Goal: Task Accomplishment & Management: Complete application form

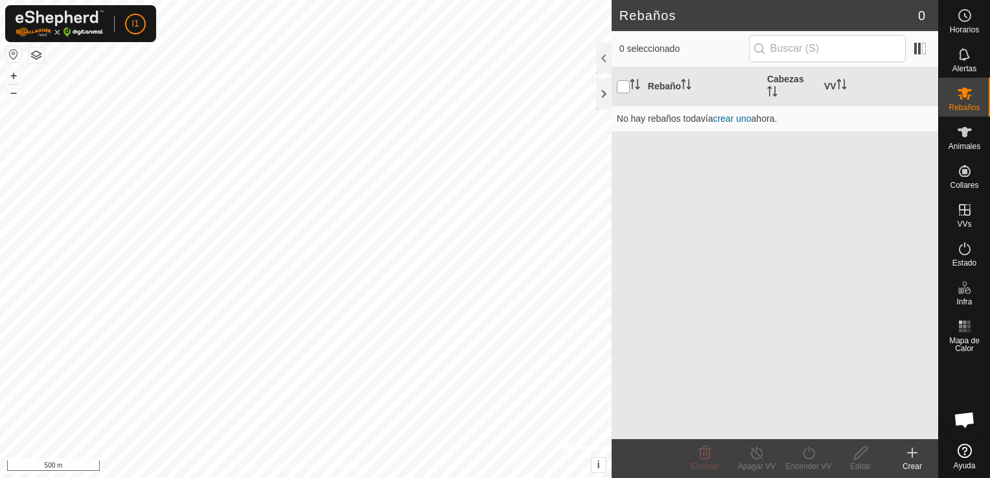
click at [624, 86] on input "checkbox" at bounding box center [623, 86] width 13 height 13
click at [626, 89] on input "checkbox" at bounding box center [623, 86] width 13 height 13
checkbox input "false"
click at [791, 91] on th "Cabezas" at bounding box center [790, 86] width 57 height 39
click at [777, 91] on icon "Activar para ordenar" at bounding box center [772, 91] width 10 height 10
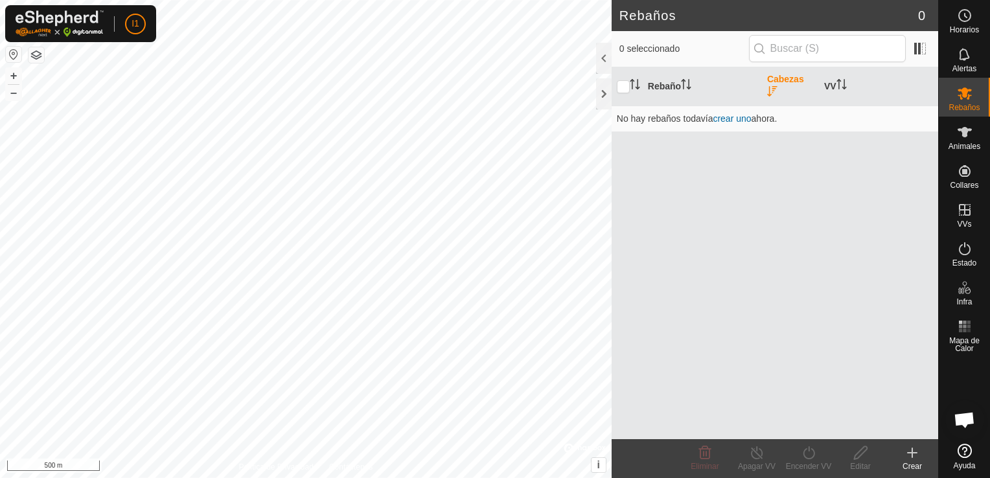
click at [778, 96] on th "Cabezas" at bounding box center [790, 86] width 57 height 39
click at [794, 93] on th "Cabezas" at bounding box center [790, 86] width 57 height 39
click at [975, 68] on span "Alertas" at bounding box center [964, 69] width 24 height 8
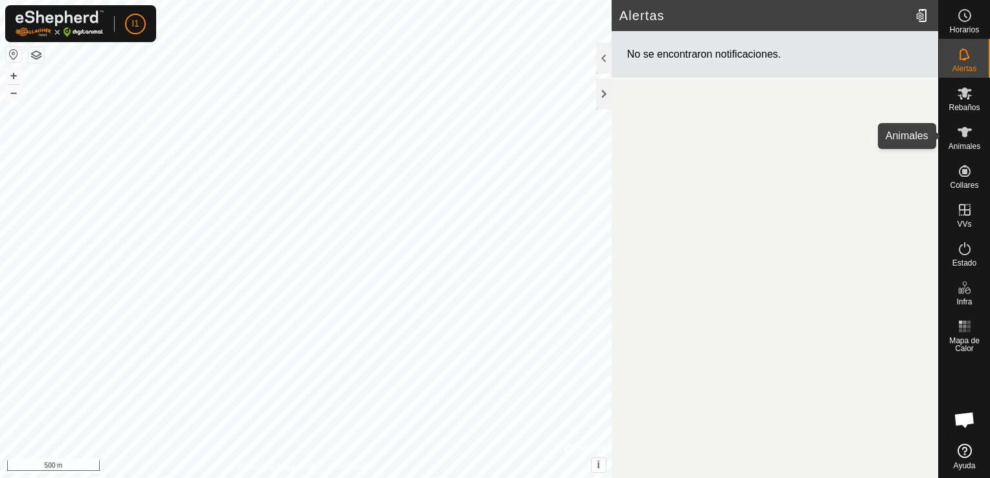
click at [972, 141] on es-animals-svg-icon at bounding box center [964, 132] width 23 height 21
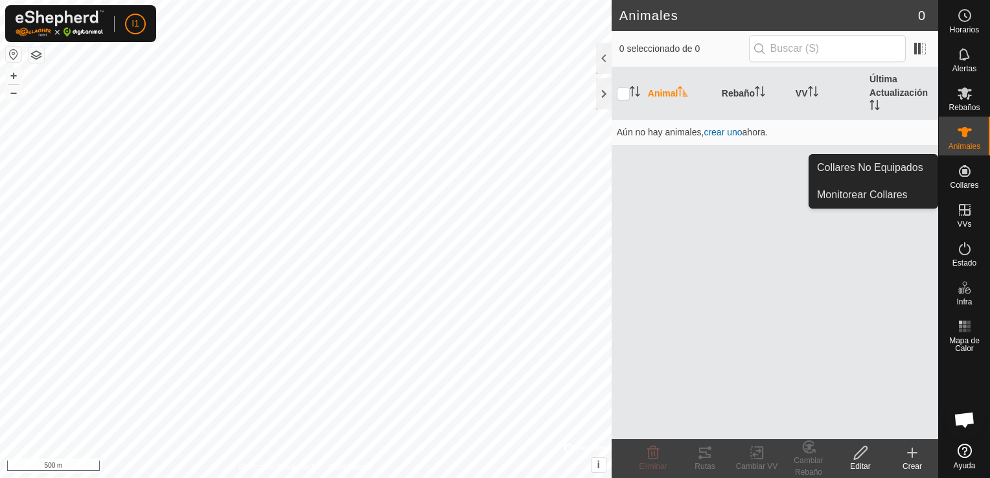
click at [961, 187] on span "Collares" at bounding box center [964, 185] width 29 height 8
click at [865, 195] on link "Monitorear Collares" at bounding box center [873, 195] width 128 height 26
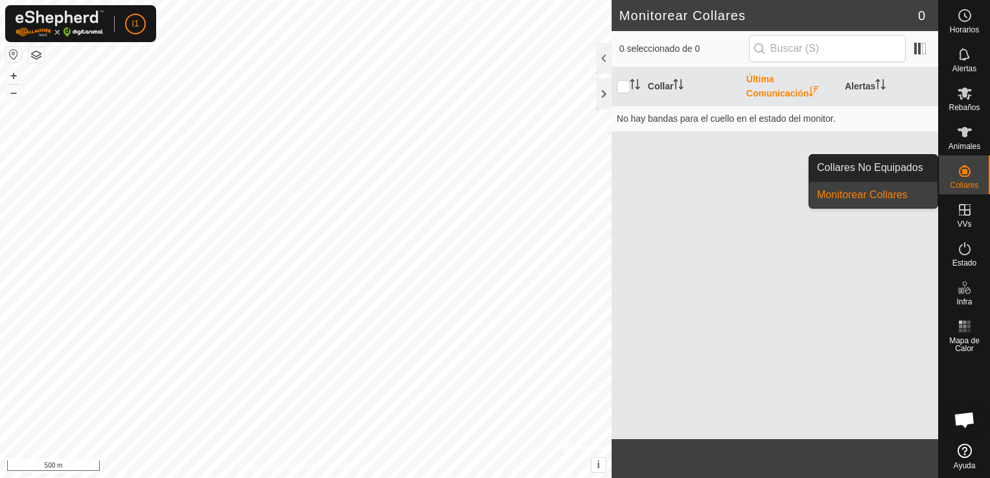
click at [855, 165] on link "Collares No Equipados" at bounding box center [873, 168] width 128 height 26
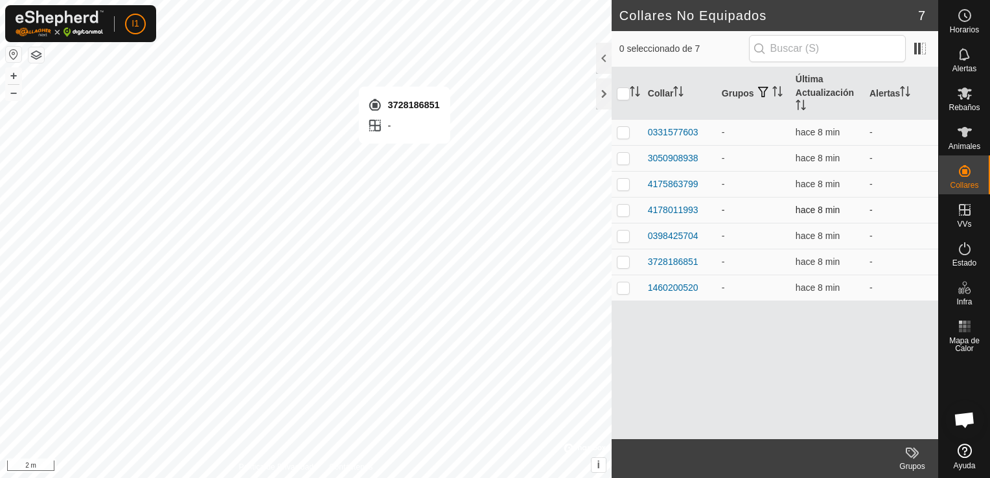
checkbox input "true"
click at [671, 258] on div "3728186851" at bounding box center [673, 262] width 51 height 14
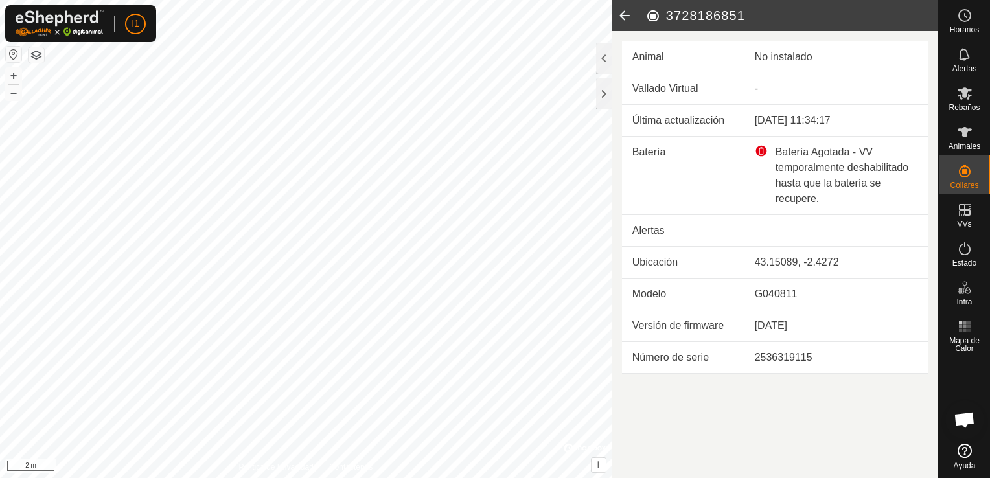
click at [626, 16] on icon at bounding box center [625, 15] width 26 height 31
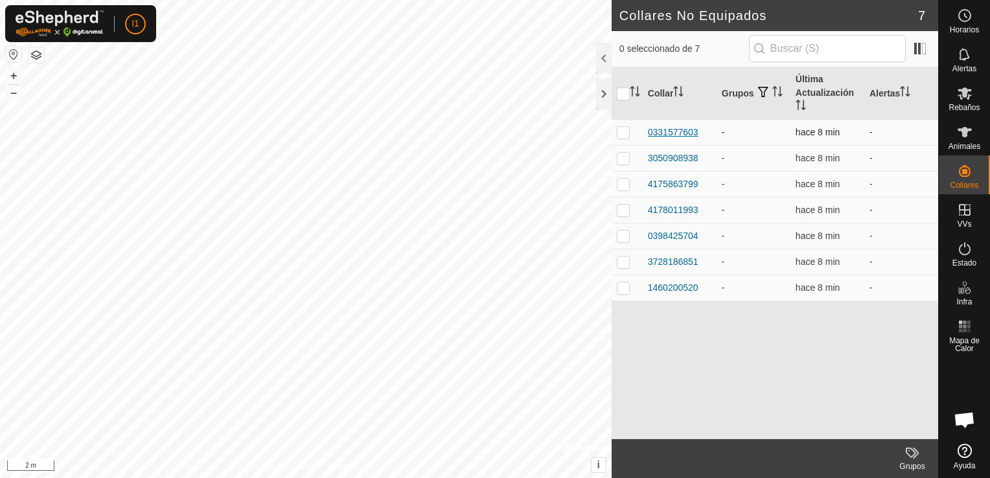
click at [669, 130] on div "0331577603" at bounding box center [673, 133] width 51 height 14
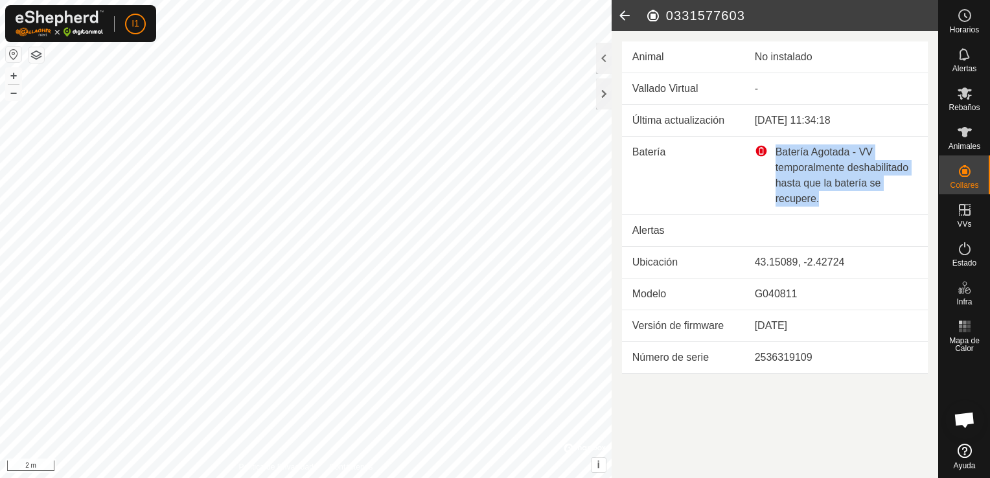
drag, startPoint x: 821, startPoint y: 201, endPoint x: 762, endPoint y: 148, distance: 78.9
click at [762, 148] on div "Batería Agotada - VV temporalmente deshabilitado hasta que la batería se recupe…" at bounding box center [836, 175] width 163 height 62
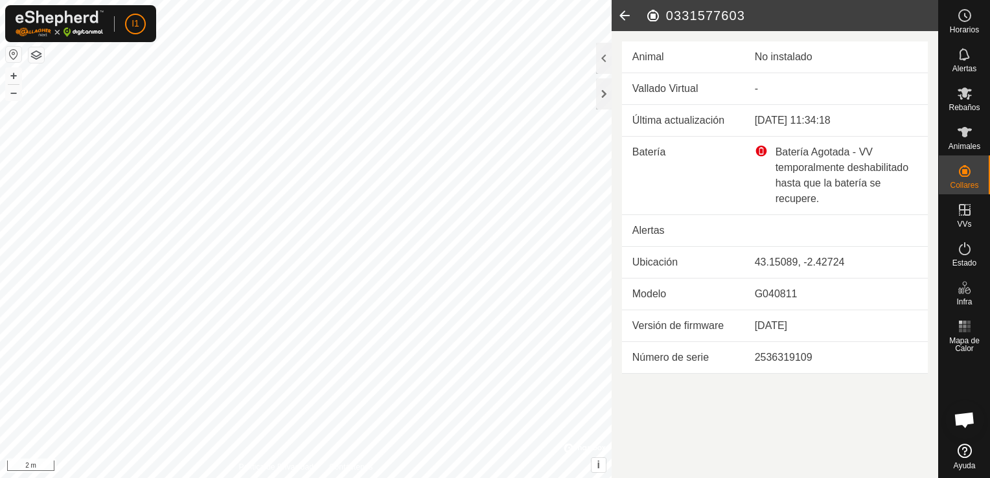
click at [749, 387] on article "0331577603 Animal No instalado Vallado Virtual - Última actualización [DATE] 11…" at bounding box center [775, 239] width 327 height 478
click at [629, 19] on icon at bounding box center [625, 15] width 26 height 31
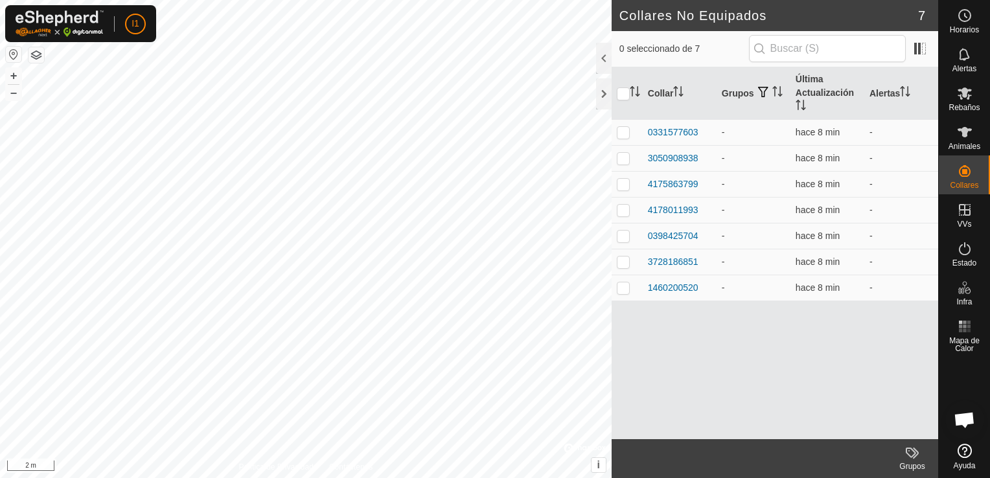
click at [744, 343] on div "Collar Grupos Última Actualización Alertas 0331577603 - hace 8 min - 3050908938…" at bounding box center [775, 253] width 327 height 372
click at [858, 51] on input "text" at bounding box center [827, 48] width 157 height 27
click at [708, 48] on span "0 seleccionado de 7" at bounding box center [684, 49] width 130 height 14
click at [969, 136] on icon at bounding box center [965, 132] width 16 height 16
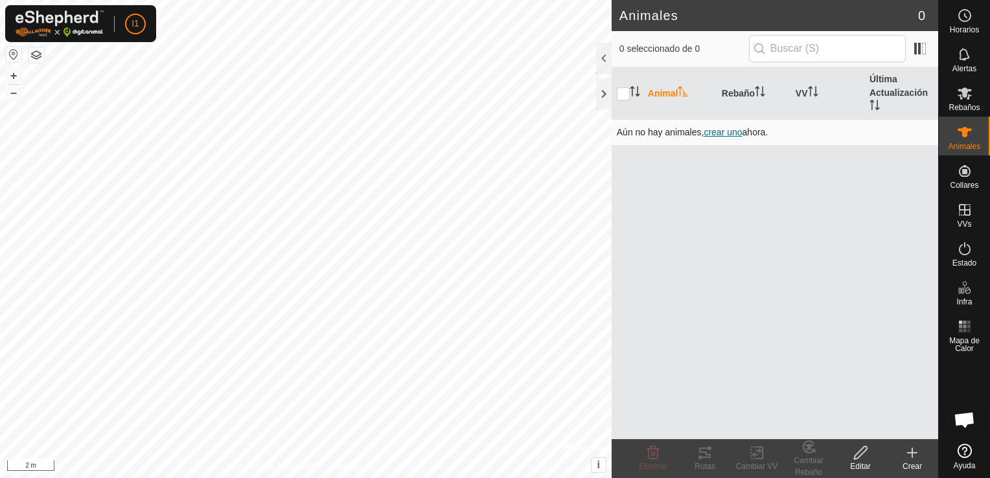
click at [722, 133] on span "crear uno" at bounding box center [723, 132] width 38 height 10
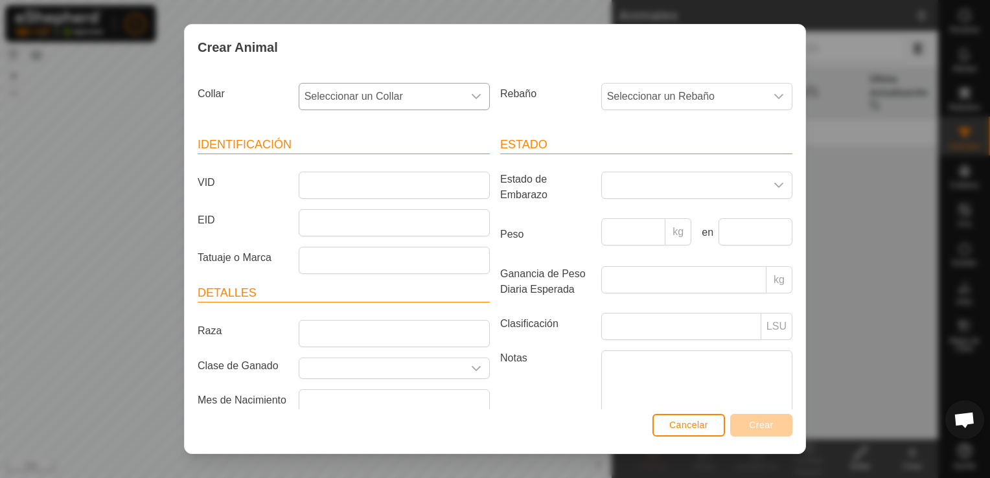
click at [434, 105] on span "Seleccionar un Collar" at bounding box center [381, 97] width 164 height 26
click at [380, 187] on li "0331577603" at bounding box center [393, 191] width 187 height 26
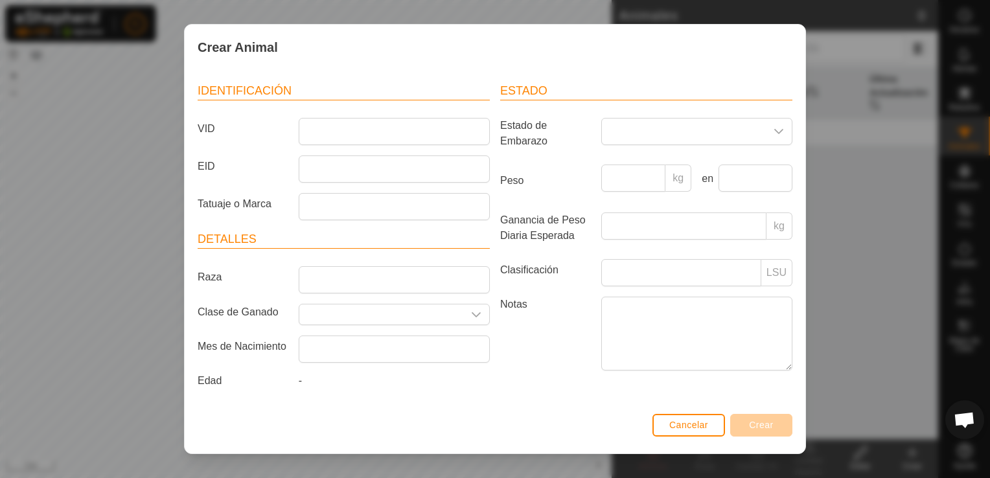
scroll to position [61, 0]
click at [461, 336] on input "text" at bounding box center [394, 349] width 191 height 27
click at [505, 322] on label "Notas" at bounding box center [545, 333] width 101 height 73
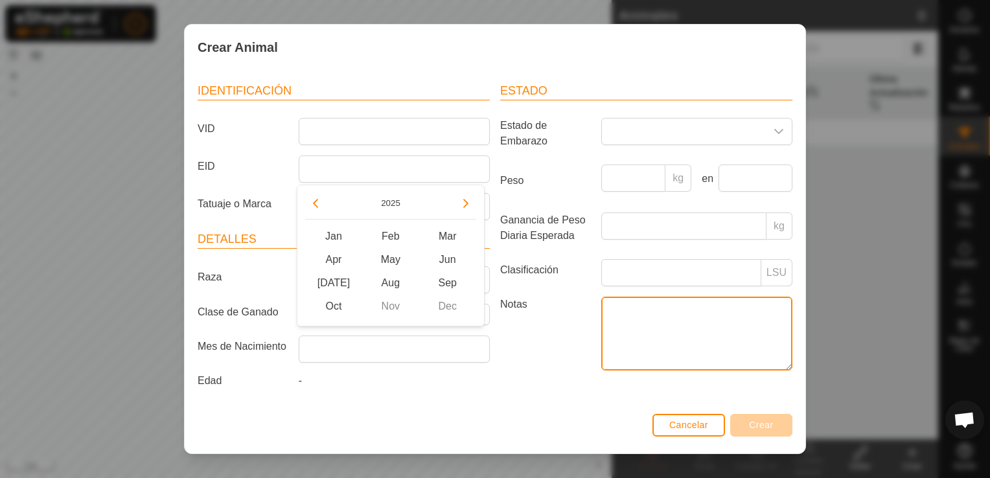
click at [601, 322] on textarea "Notas" at bounding box center [696, 334] width 191 height 74
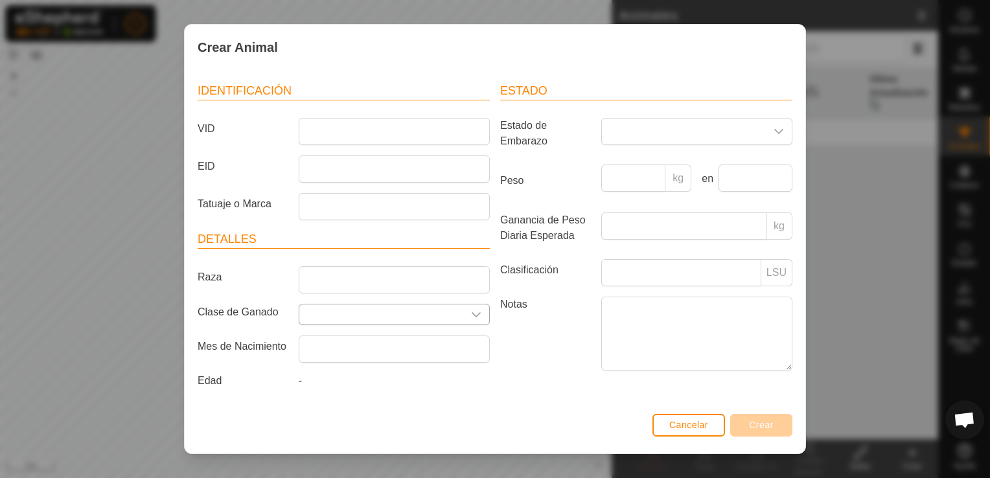
click at [463, 304] on div "dropdown trigger" at bounding box center [476, 314] width 26 height 20
click at [474, 310] on icon "dropdown trigger" at bounding box center [476, 315] width 10 height 10
click at [529, 321] on label "Notas" at bounding box center [545, 333] width 101 height 73
click at [601, 321] on textarea "Notas" at bounding box center [696, 334] width 191 height 74
click at [336, 118] on input "VID" at bounding box center [394, 131] width 191 height 27
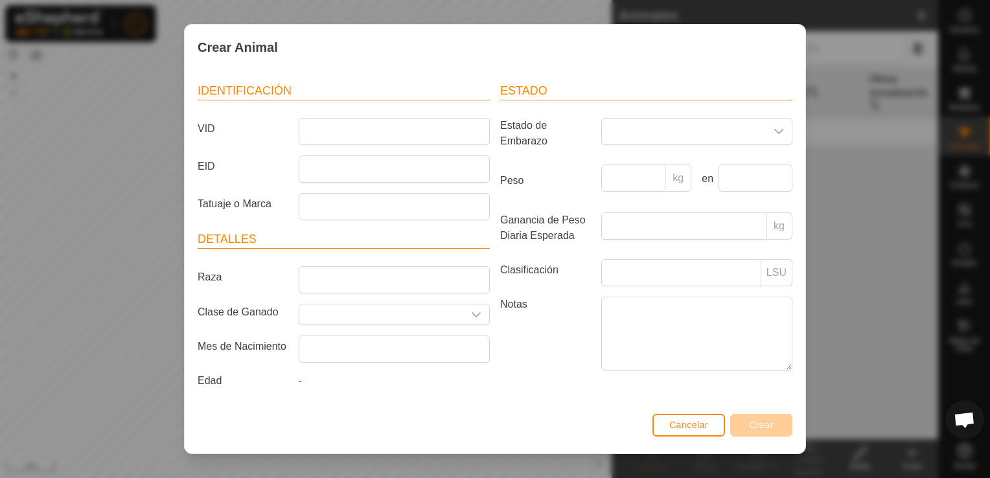
click at [245, 128] on label "VID" at bounding box center [242, 129] width 101 height 22
click at [299, 128] on input "VID" at bounding box center [394, 131] width 191 height 27
click at [282, 133] on div "VID" at bounding box center [343, 131] width 303 height 27
click at [256, 119] on label "VID" at bounding box center [242, 129] width 101 height 22
click at [299, 119] on input "VID" at bounding box center [394, 131] width 191 height 27
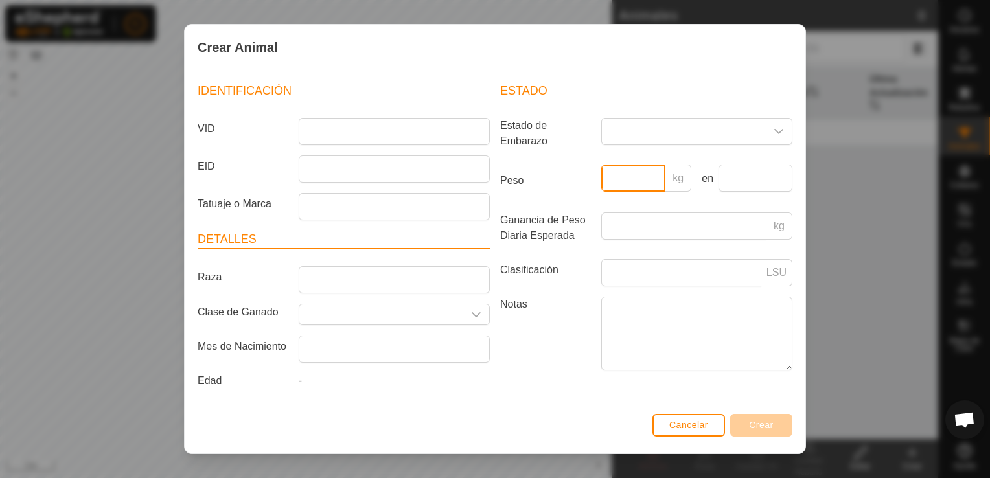
click at [622, 176] on input "Peso" at bounding box center [633, 178] width 65 height 27
click at [627, 133] on span at bounding box center [684, 132] width 164 height 26
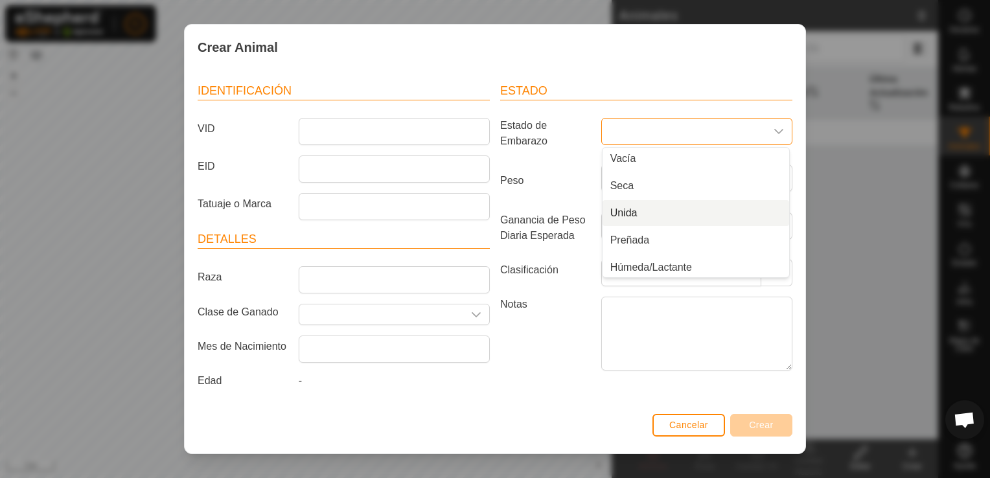
scroll to position [0, 0]
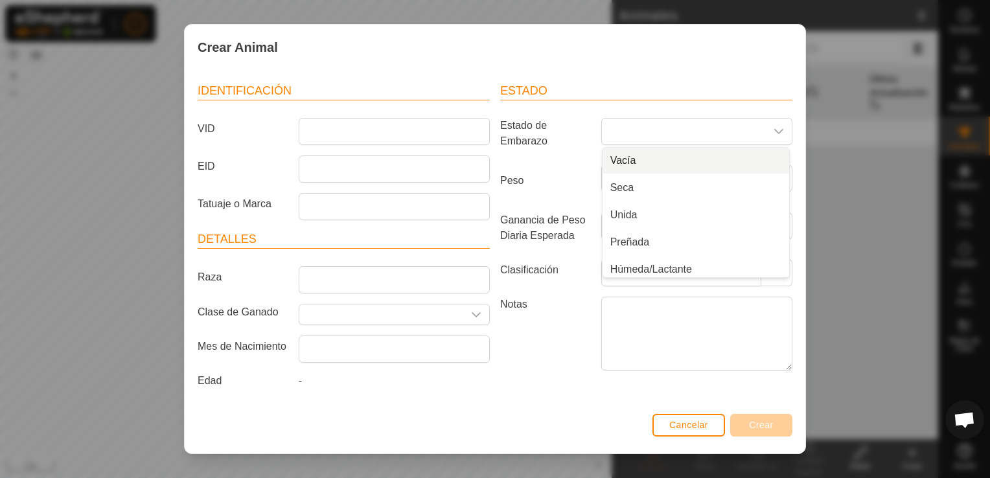
click at [639, 102] on article "Estado Estado de Embarazo Vacía Seca Unida Preñada Húmeda/Lactante Húmeda Unida…" at bounding box center [646, 228] width 292 height 293
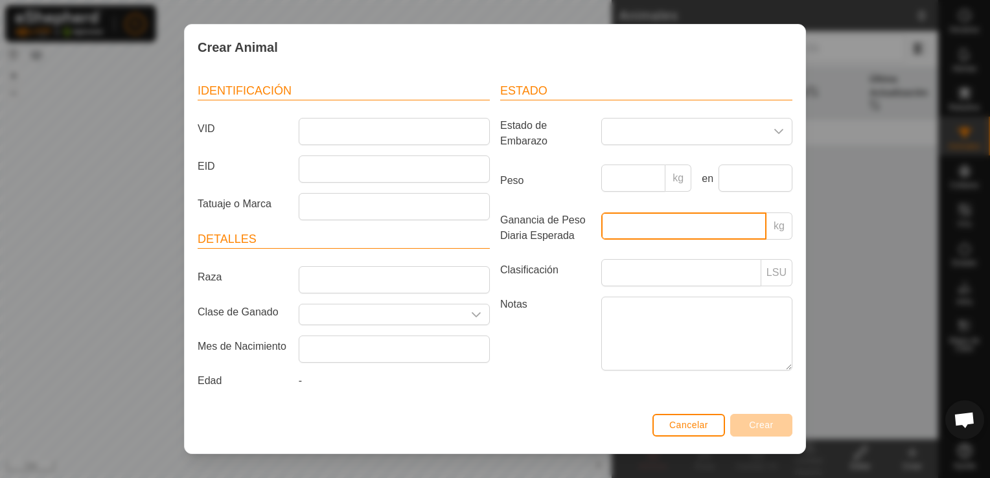
click at [634, 216] on input "Ganancia de Peso Diaria Esperada" at bounding box center [683, 225] width 165 height 27
click at [578, 183] on label "Peso" at bounding box center [545, 181] width 101 height 32
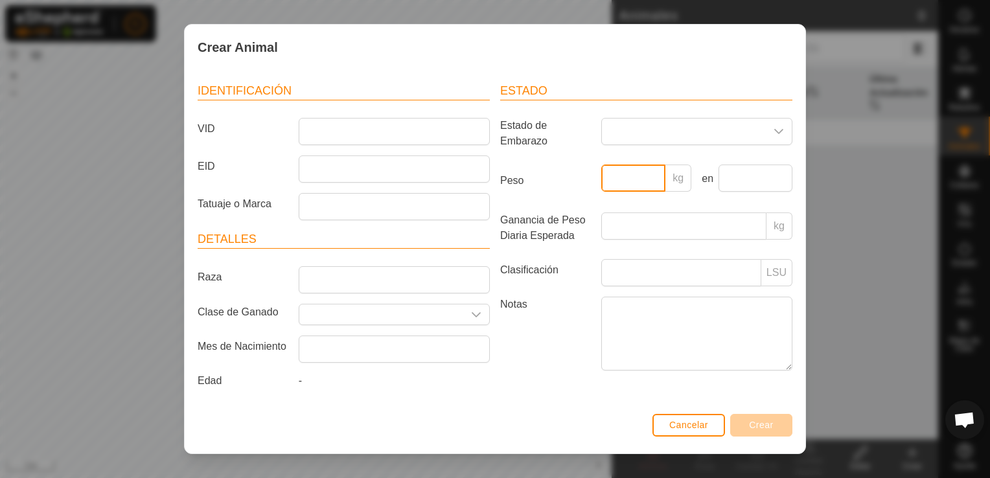
click at [601, 183] on input "Peso" at bounding box center [633, 178] width 65 height 27
click at [567, 196] on article "Estado Estado de Embarazo Peso kg en Ganancia de Peso Diaria Esperada kg Clasif…" at bounding box center [646, 228] width 292 height 293
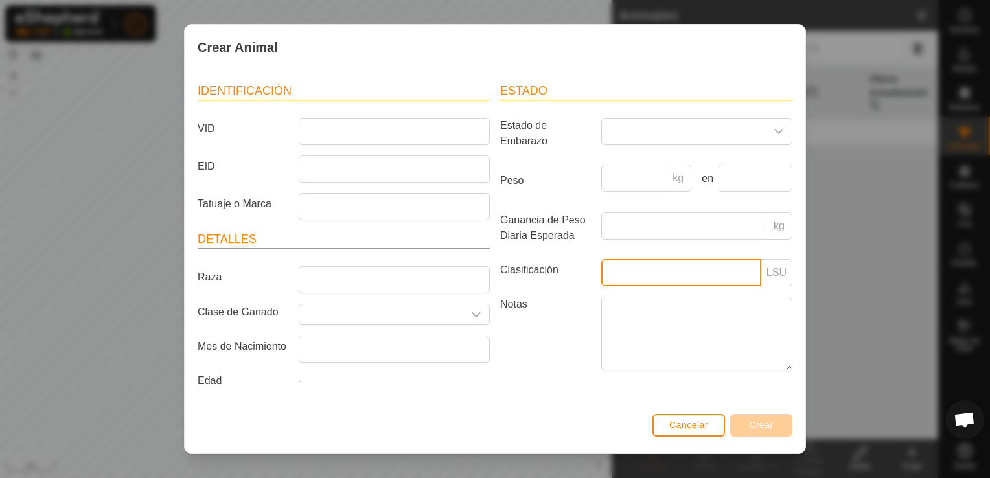
click at [601, 269] on input "Clasificación" at bounding box center [681, 272] width 160 height 27
click at [566, 260] on label "Clasificación" at bounding box center [545, 270] width 101 height 22
click at [601, 260] on input "Clasificación" at bounding box center [681, 272] width 160 height 27
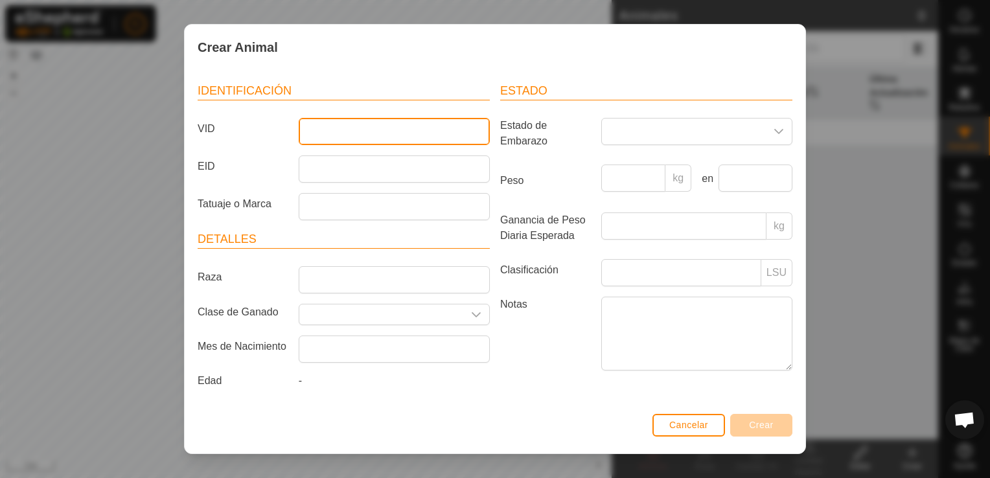
click at [307, 124] on input "VID" at bounding box center [394, 131] width 191 height 27
click at [700, 424] on span "Cancelar" at bounding box center [688, 425] width 39 height 10
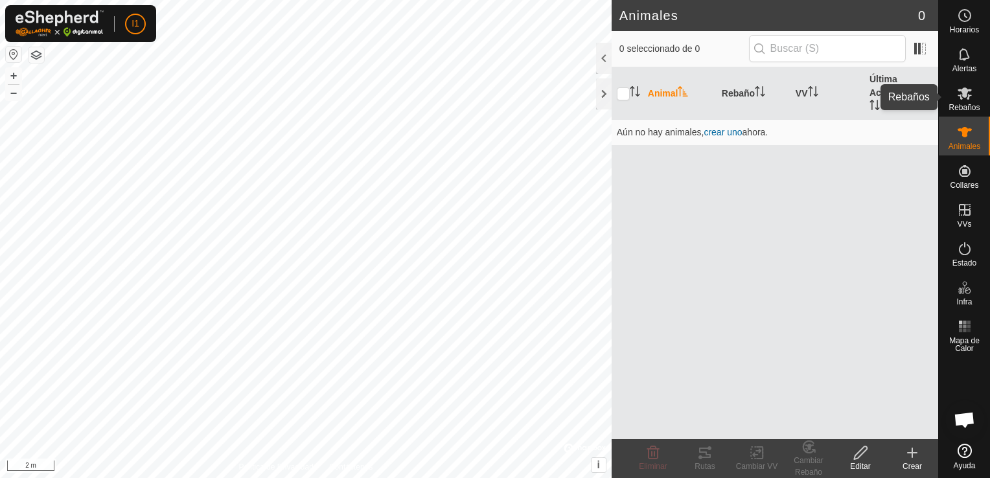
click at [977, 97] on div "Rebaños" at bounding box center [964, 97] width 51 height 39
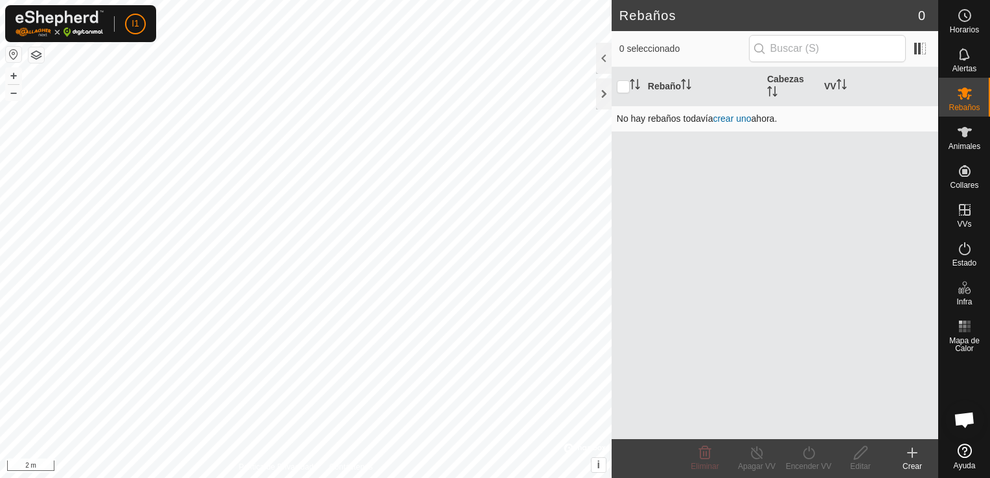
click at [724, 116] on link "crear uno" at bounding box center [732, 118] width 38 height 10
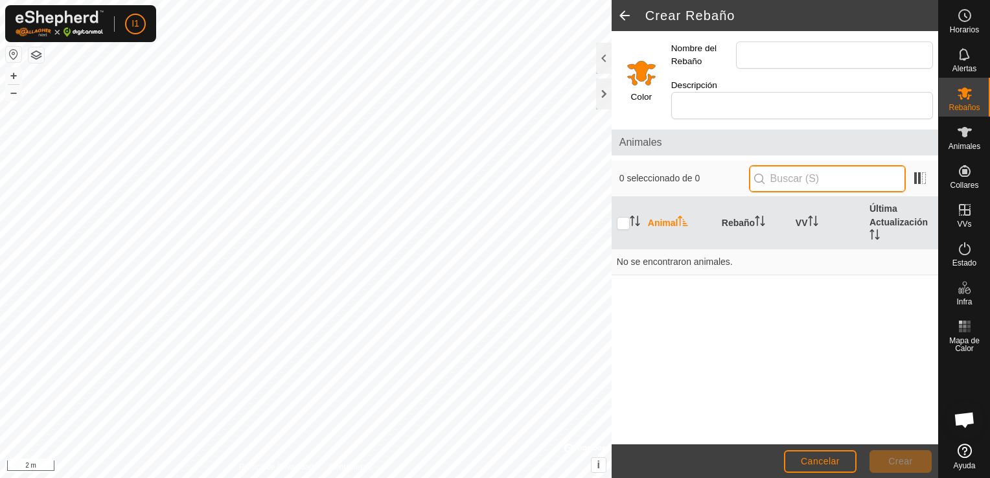
click at [889, 165] on input "text" at bounding box center [827, 178] width 157 height 27
click at [623, 217] on input "checkbox" at bounding box center [623, 223] width 13 height 13
click at [624, 216] on th at bounding box center [627, 223] width 31 height 52
click at [617, 217] on input "checkbox" at bounding box center [623, 223] width 13 height 13
checkbox input "false"
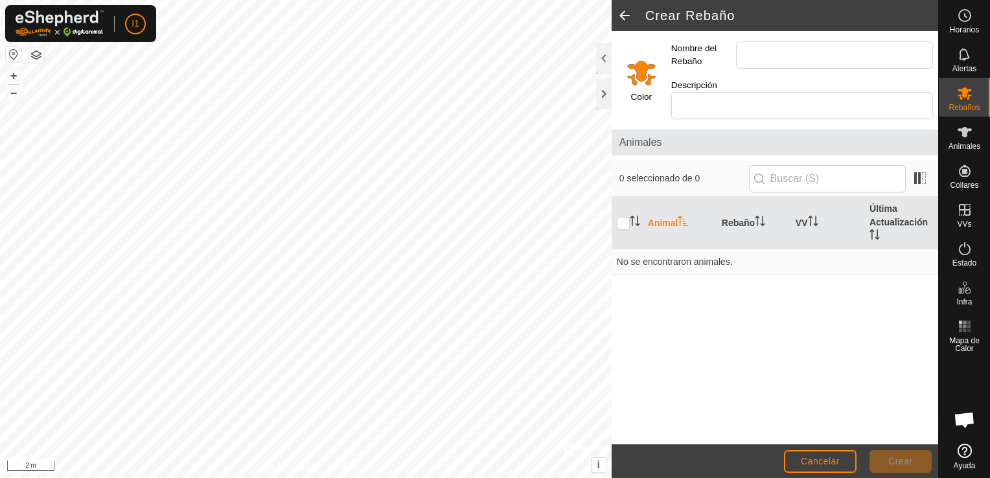
click at [684, 284] on div "Animal Rebaño VV Última Actualización No se encontraron animales." at bounding box center [775, 320] width 327 height 247
click at [642, 73] on input "Select a color" at bounding box center [641, 72] width 31 height 31
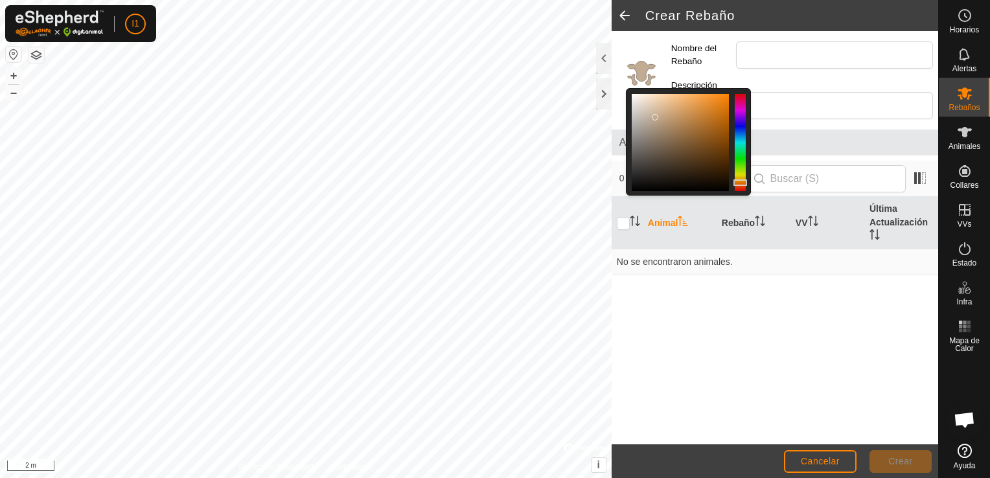
click at [656, 109] on div at bounding box center [680, 142] width 97 height 97
drag, startPoint x: 656, startPoint y: 109, endPoint x: 807, endPoint y: 71, distance: 156.2
click at [807, 71] on div "Color Nombre del Rebaño Descripción" at bounding box center [775, 77] width 327 height 93
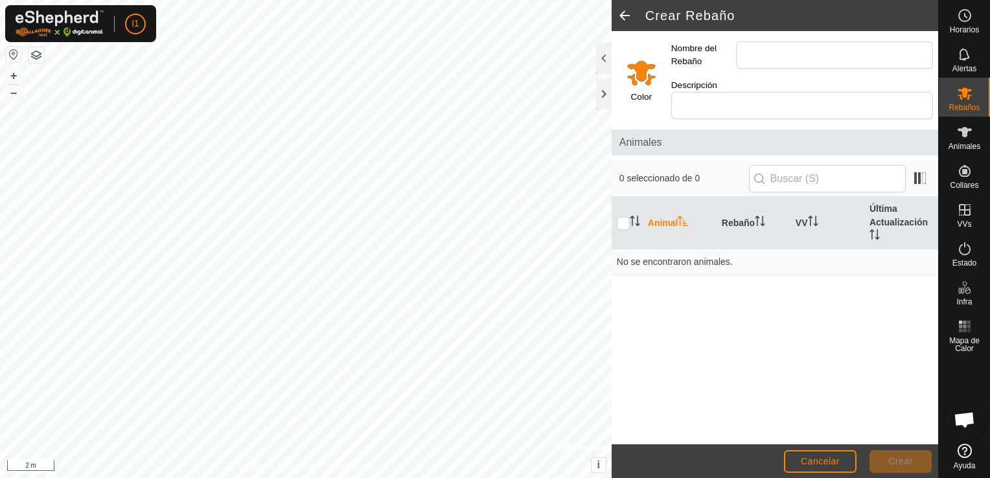
drag, startPoint x: 807, startPoint y: 71, endPoint x: 707, endPoint y: 74, distance: 99.8
click at [707, 74] on div "Descripción" at bounding box center [802, 99] width 272 height 51
click at [626, 14] on span at bounding box center [625, 15] width 26 height 31
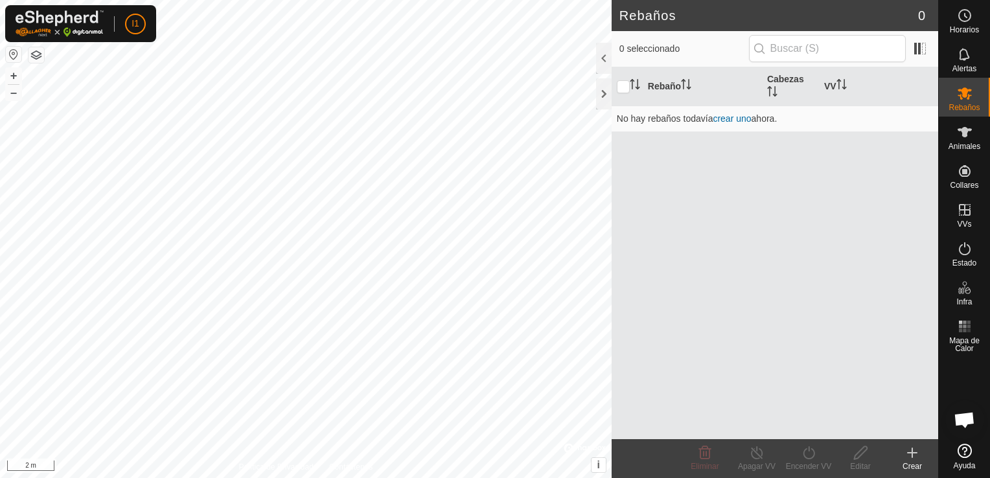
click at [693, 180] on div "Rebaño Cabezas VV No hay rebaños todavía crear uno ahora." at bounding box center [775, 253] width 327 height 372
click at [607, 58] on div at bounding box center [604, 58] width 16 height 31
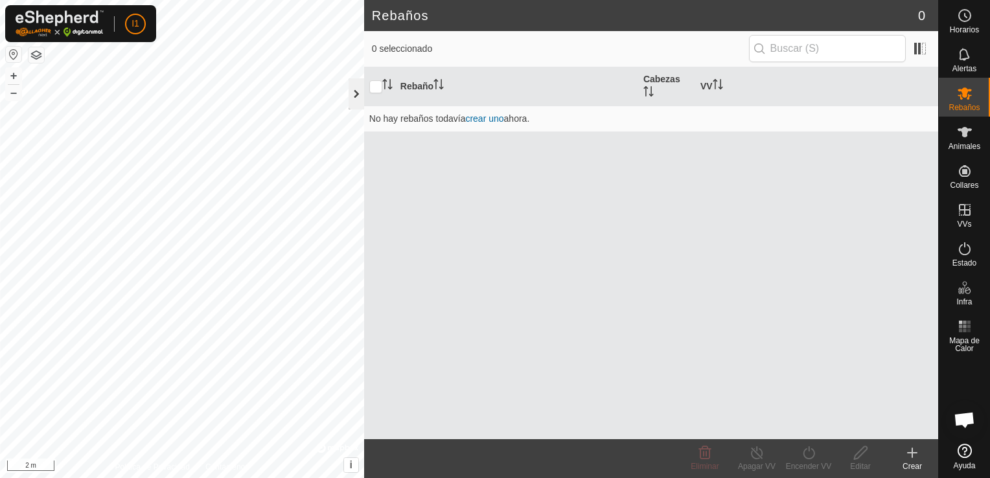
click at [358, 102] on div at bounding box center [357, 93] width 16 height 31
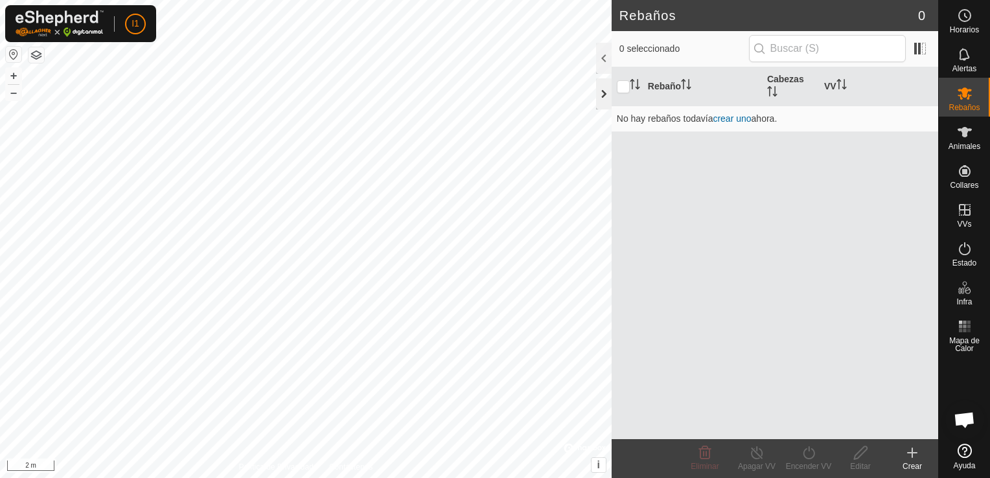
click at [602, 92] on div at bounding box center [604, 93] width 16 height 31
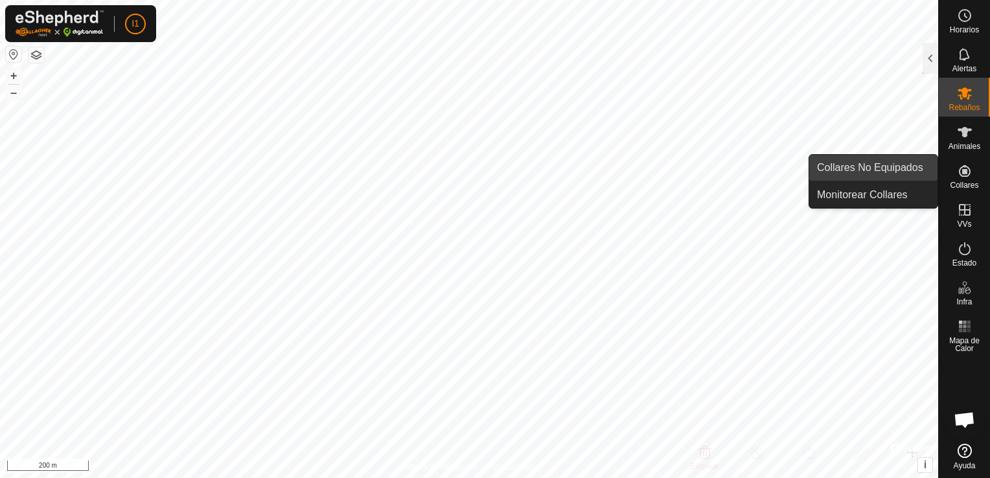
click at [875, 175] on link "Collares No Equipados" at bounding box center [873, 168] width 128 height 26
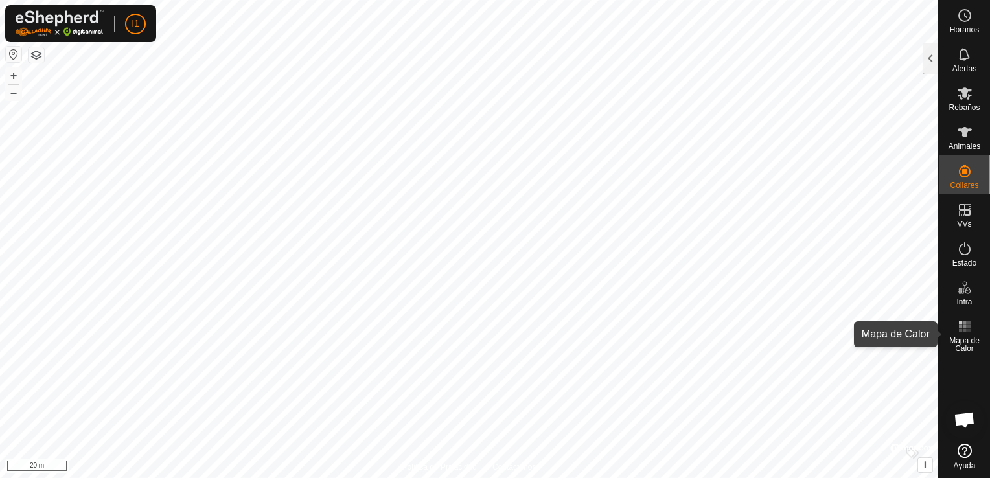
click at [965, 330] on rect at bounding box center [964, 330] width 3 height 3
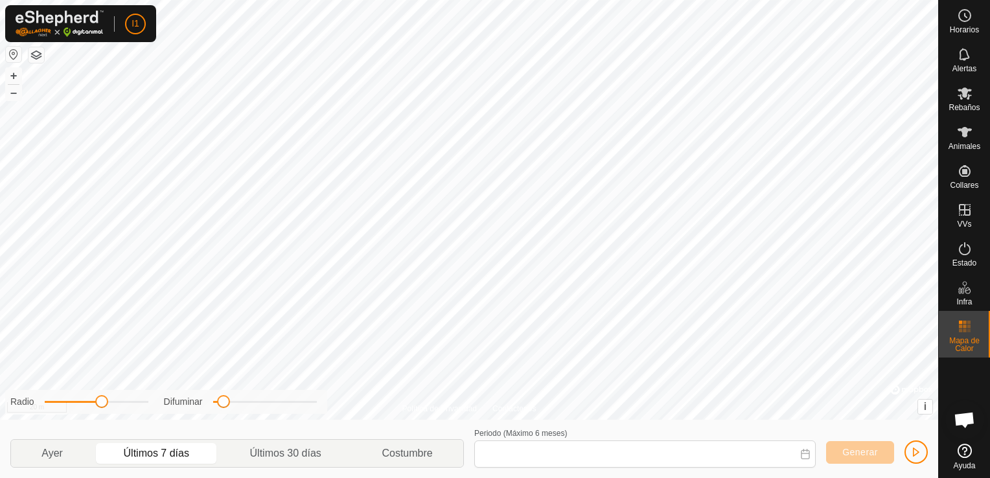
type input "[DATE] - [DATE]"
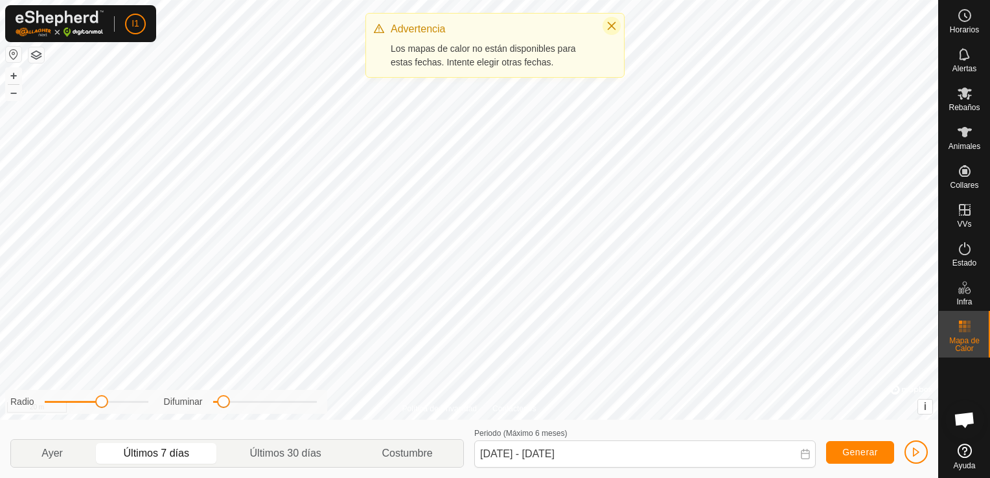
click at [602, 23] on button "Close" at bounding box center [611, 26] width 18 height 18
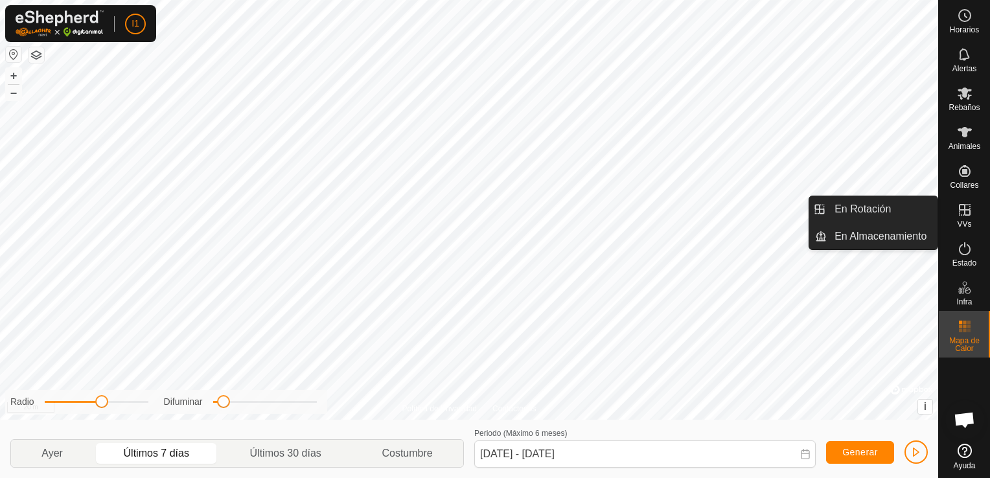
click at [978, 223] on div "VVs" at bounding box center [964, 213] width 51 height 39
click at [862, 214] on link "En Rotación" at bounding box center [882, 209] width 111 height 26
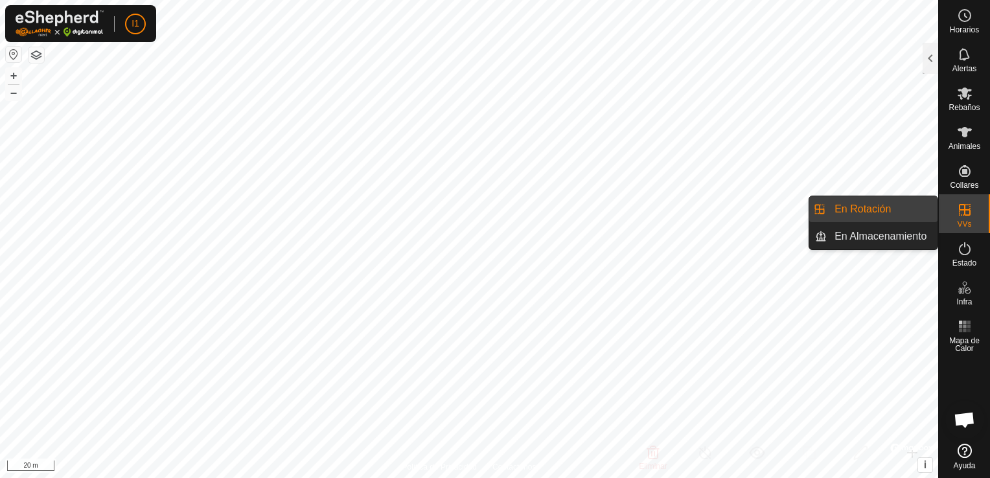
click at [889, 227] on link "En Almacenamiento" at bounding box center [882, 236] width 111 height 26
click at [880, 207] on link "En Rotación" at bounding box center [882, 209] width 111 height 26
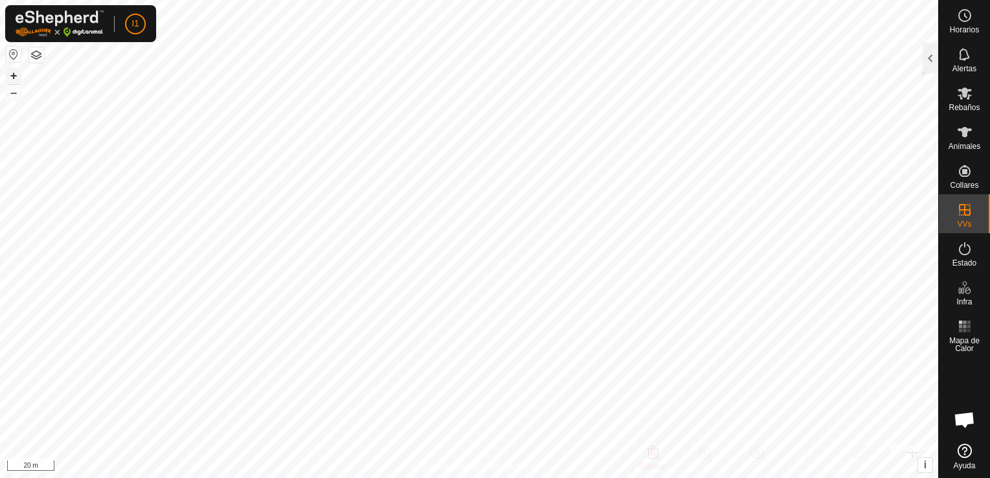
click at [13, 76] on button "+" at bounding box center [14, 76] width 16 height 16
click at [16, 94] on button "–" at bounding box center [14, 93] width 16 height 16
